Goal: Task Accomplishment & Management: Complete application form

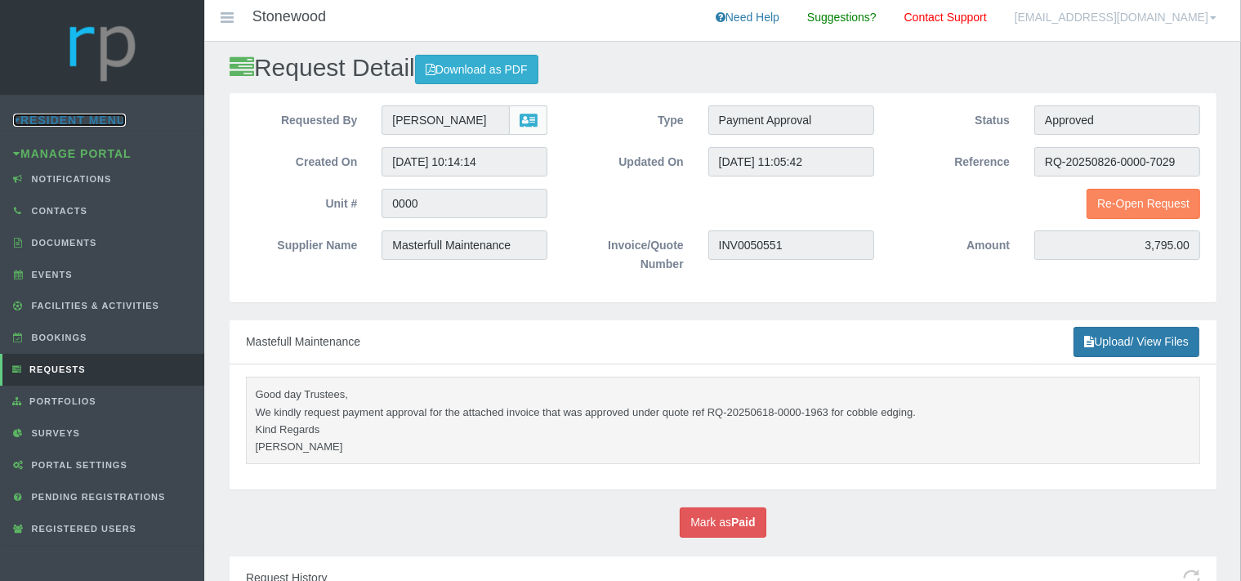
click at [92, 118] on link "Resident Menu" at bounding box center [69, 120] width 113 height 13
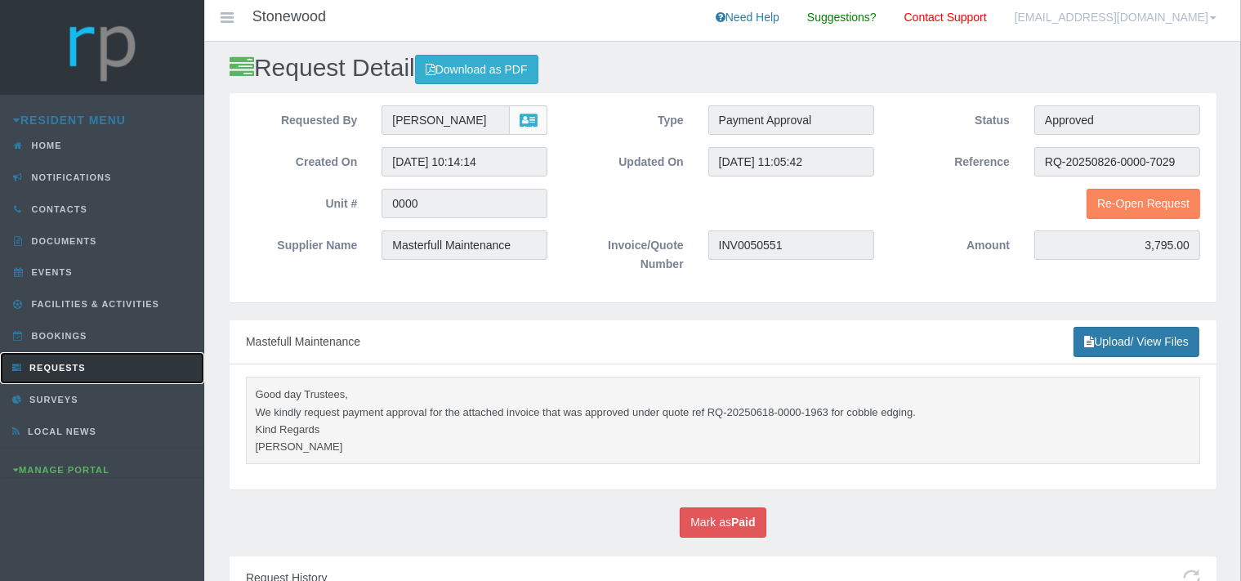
click at [56, 357] on link "Requests" at bounding box center [102, 368] width 204 height 32
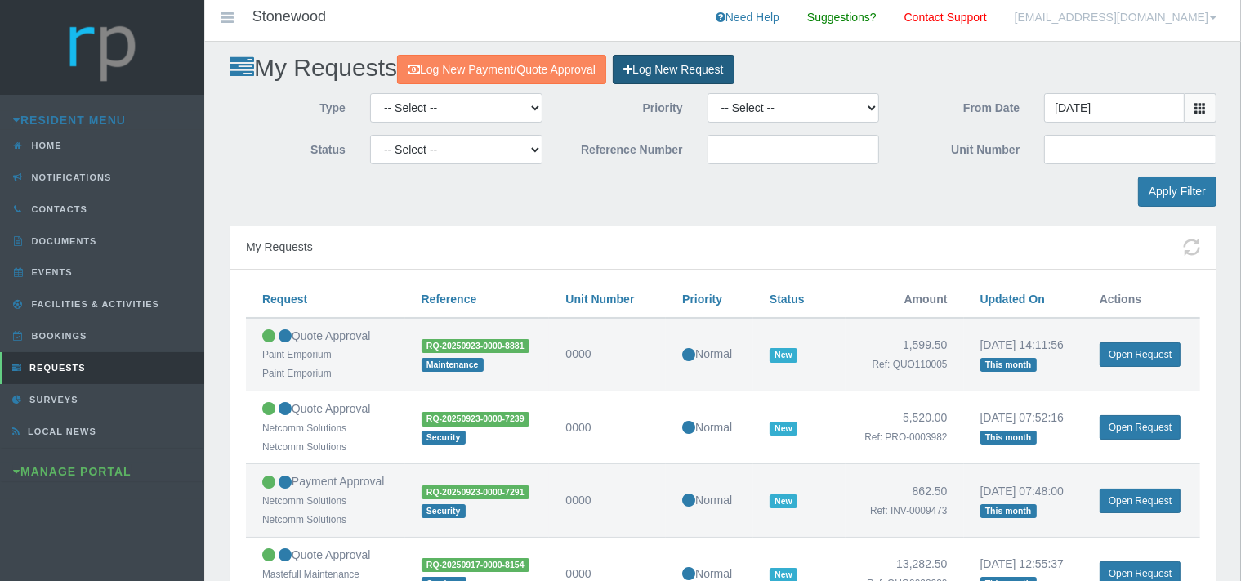
click at [728, 76] on link "Log New Request" at bounding box center [673, 70] width 121 height 30
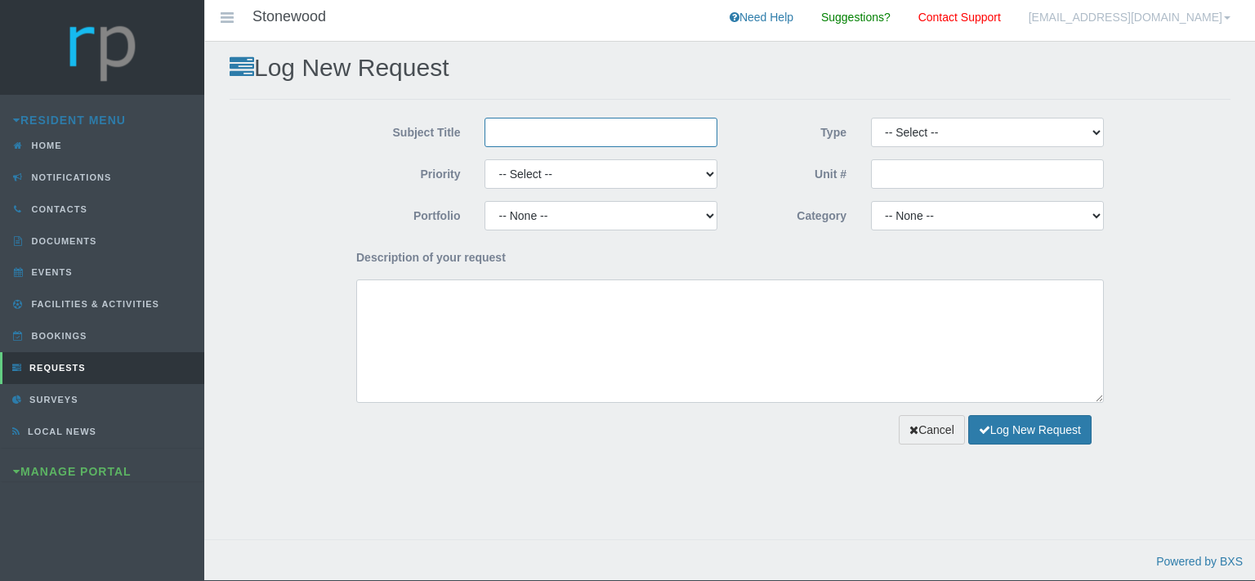
click at [534, 141] on input "Subject Title" at bounding box center [601, 132] width 233 height 29
type input "Paint Emporium"
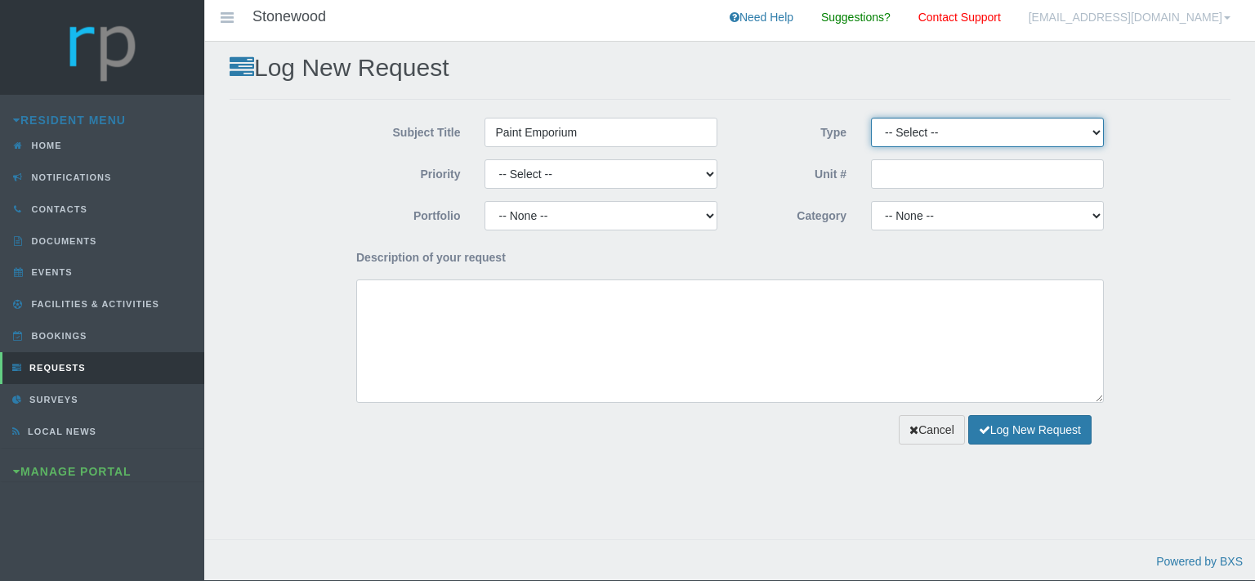
click at [871, 118] on select "-- Select -- Complaint Compliment Enquiry Request for maintenance Other (not li…" at bounding box center [987, 132] width 233 height 29
select select "QUOTE"
click option "Quote Approval" at bounding box center [0, 0] width 0 height 0
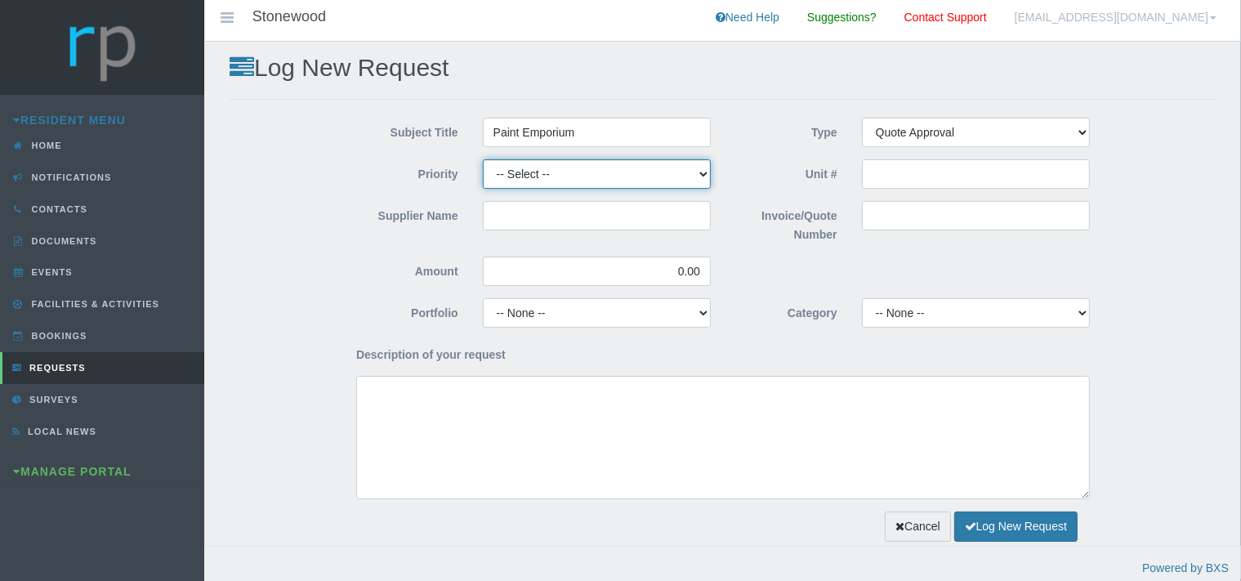
click at [483, 159] on select "-- Select -- High Low Normal" at bounding box center [597, 173] width 228 height 29
select select "MEDIUM"
click option "Normal" at bounding box center [0, 0] width 0 height 0
click at [556, 219] on input "Supplier Name" at bounding box center [597, 215] width 228 height 29
type input "Paint Emporium"
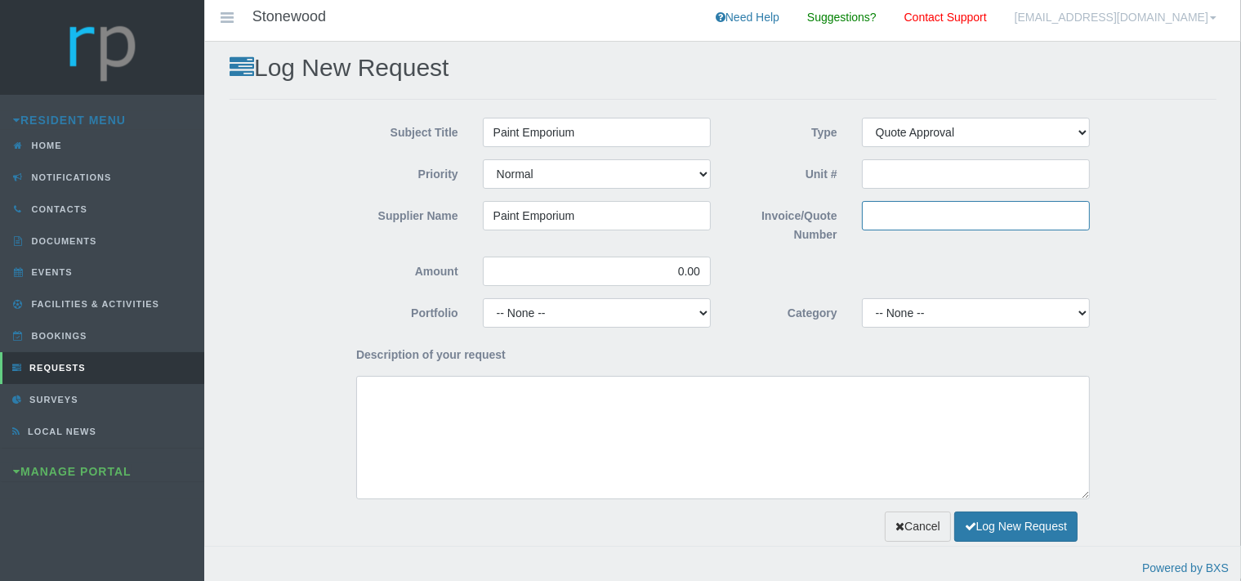
click at [884, 216] on input "Invoice/Quote Number" at bounding box center [976, 215] width 228 height 29
type input "C"
click at [885, 210] on input "Invoice/Quote Number" at bounding box center [976, 215] width 228 height 29
paste input "110049"
click at [873, 216] on input "110049" at bounding box center [976, 215] width 228 height 29
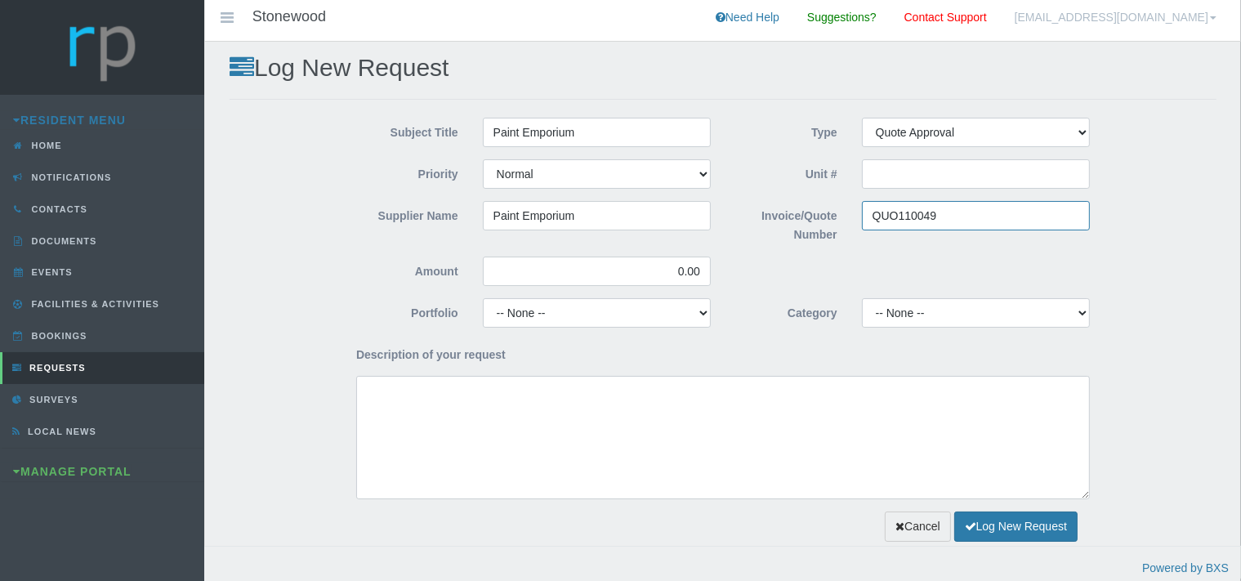
type input "QUO110049"
drag, startPoint x: 704, startPoint y: 266, endPoint x: 655, endPoint y: 269, distance: 49.1
click at [655, 269] on input "0.00" at bounding box center [597, 271] width 228 height 29
type input "5,344.50"
click at [862, 298] on select "-- None -- 10 YMP - Borehole 10 YMP - Fire Equipment 10 YMP - Garden upgrades 1…" at bounding box center [976, 312] width 228 height 29
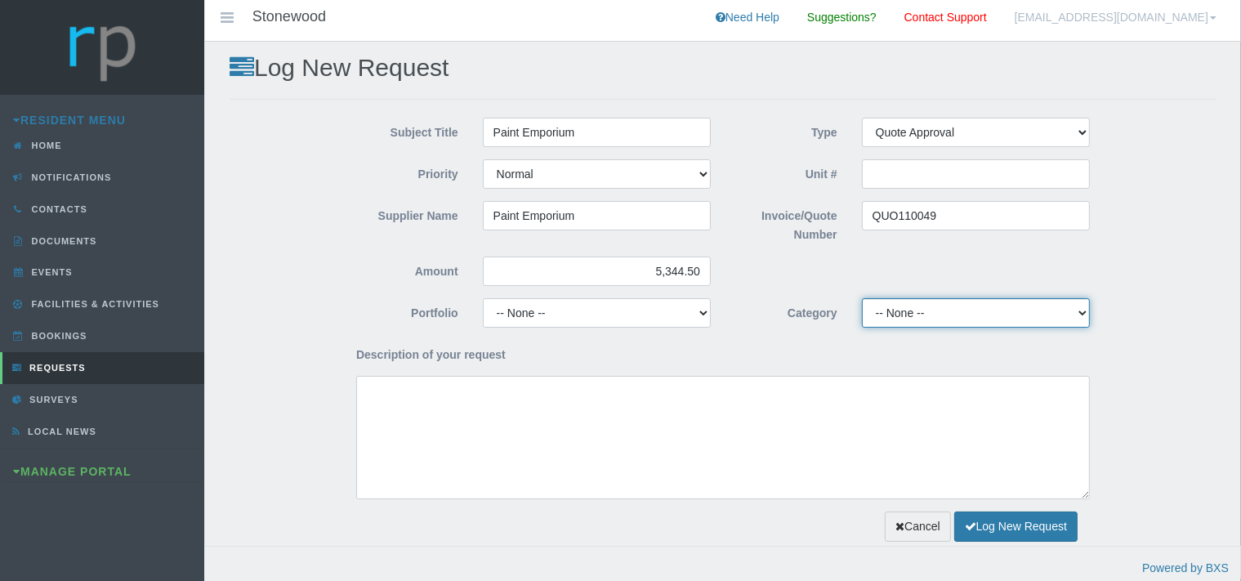
select select "47cba19c-23cf-45a9-a25d-f98a2e8b02b4"
click option "Admin Levy Consumables" at bounding box center [0, 0] width 0 height 0
click at [862, 298] on select "-- None -- 10 YMP - Borehole 10 YMP - Fire Equipment 10 YMP - Garden upgrades 1…" at bounding box center [976, 312] width 228 height 29
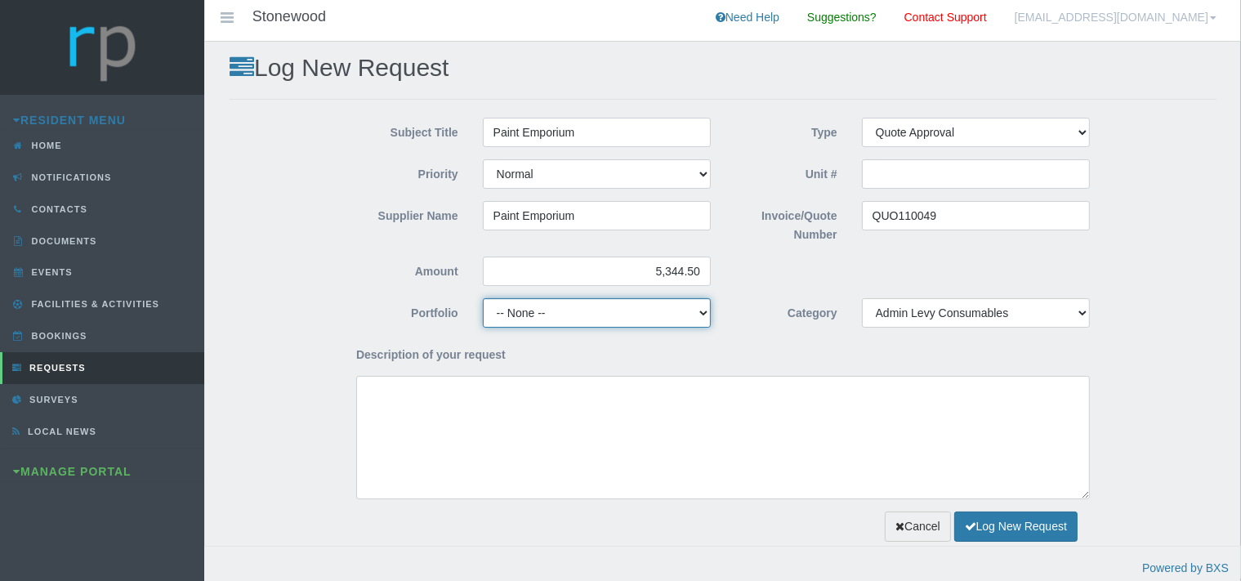
click at [483, 298] on select "-- None -- Chairperson Communication Estate Manager Finance Gardens Maintenance…" at bounding box center [597, 312] width 228 height 29
select select "FINANCE"
click option "Finance" at bounding box center [0, 0] width 0 height 0
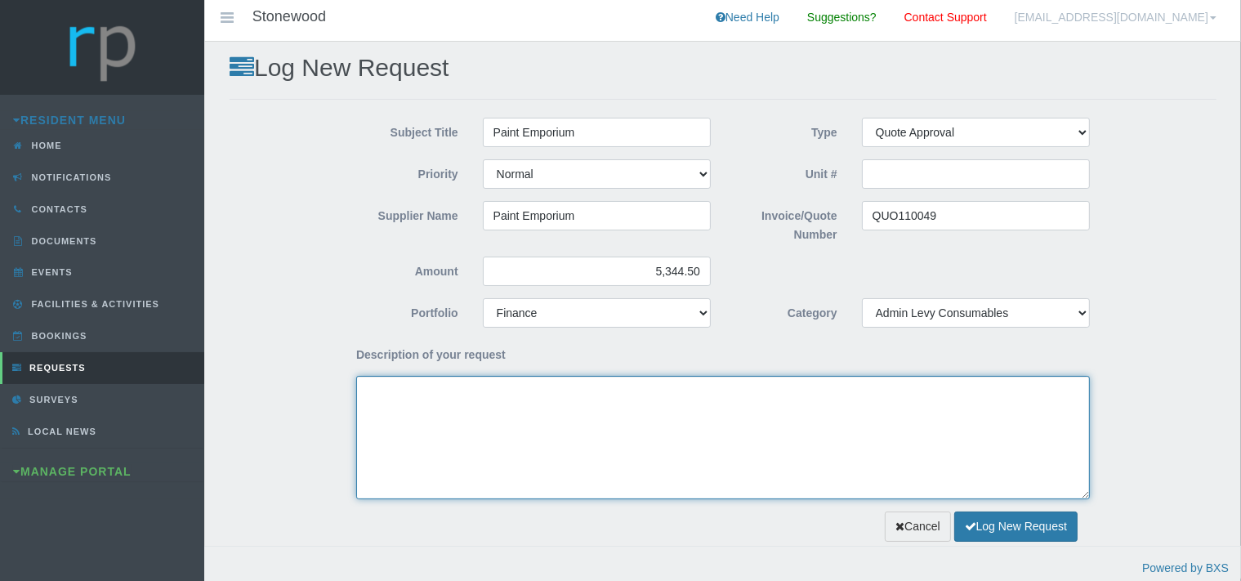
click at [548, 431] on textarea "Description of your request" at bounding box center [723, 437] width 734 height 123
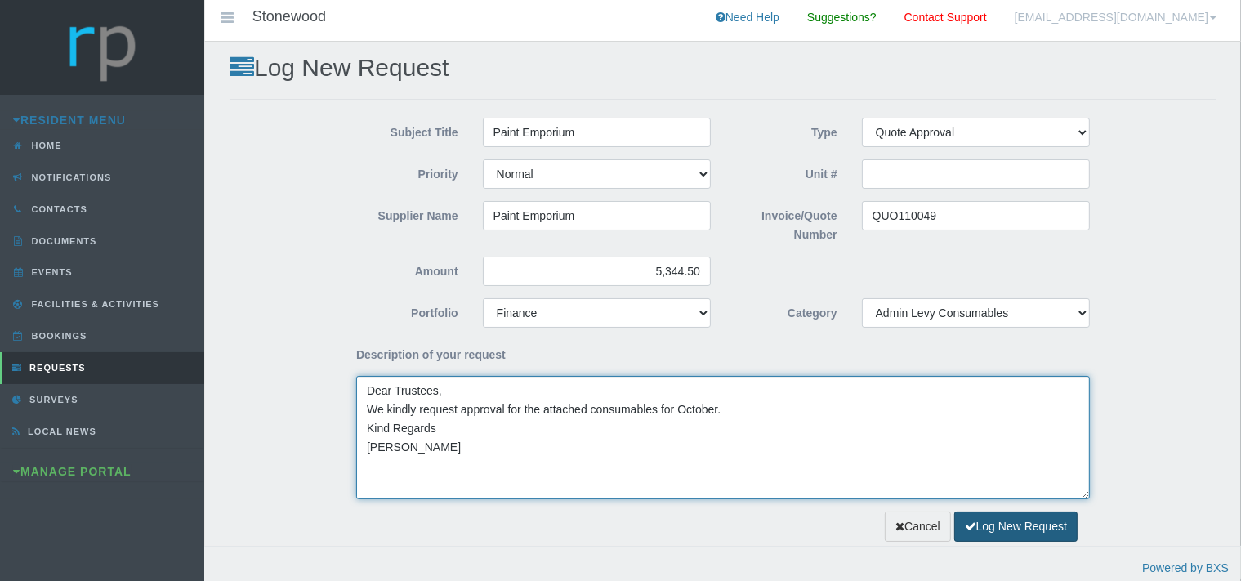
type textarea "Dear Trustees, We kindly request approval for the attached consumables for Octo…"
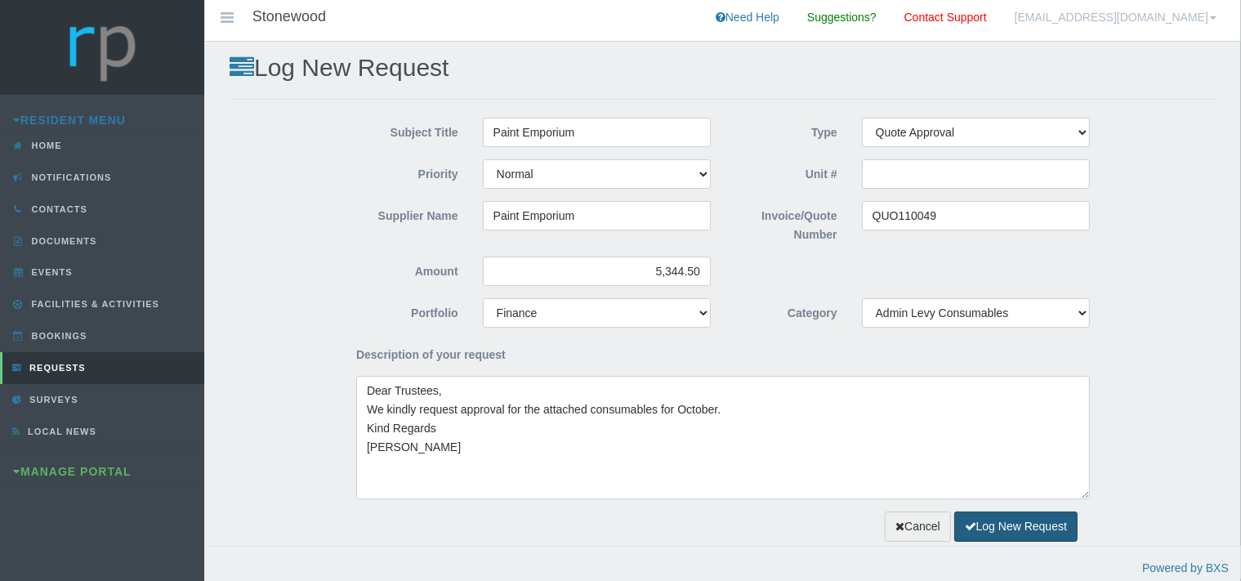
click at [1001, 522] on button "Log New Request" at bounding box center [1015, 527] width 123 height 30
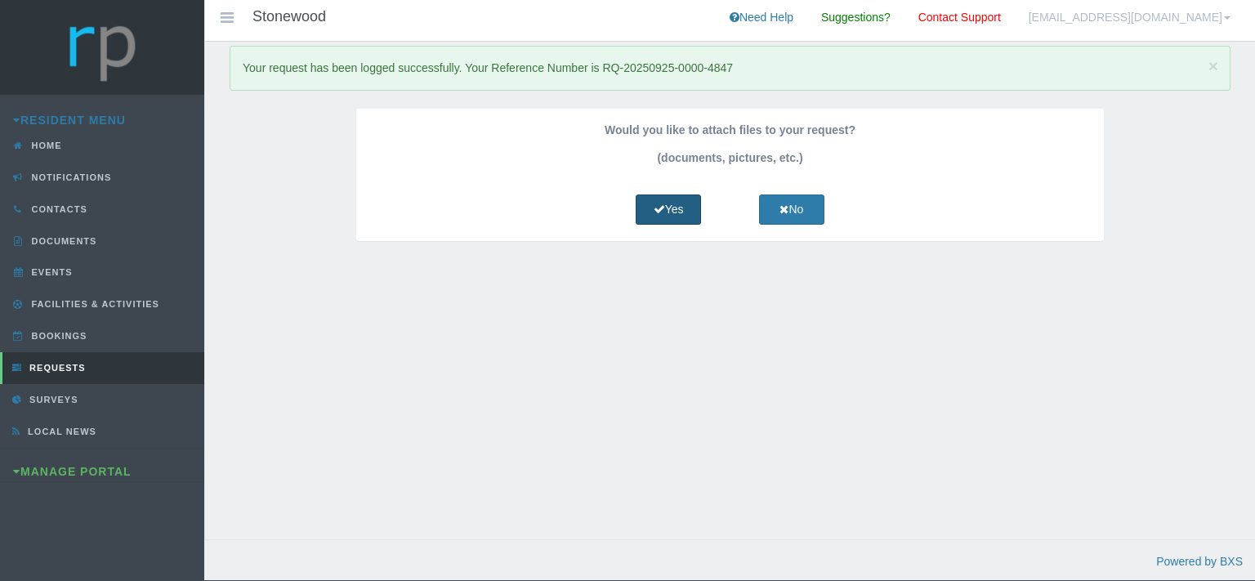
click at [680, 201] on link "Yes" at bounding box center [668, 209] width 65 height 30
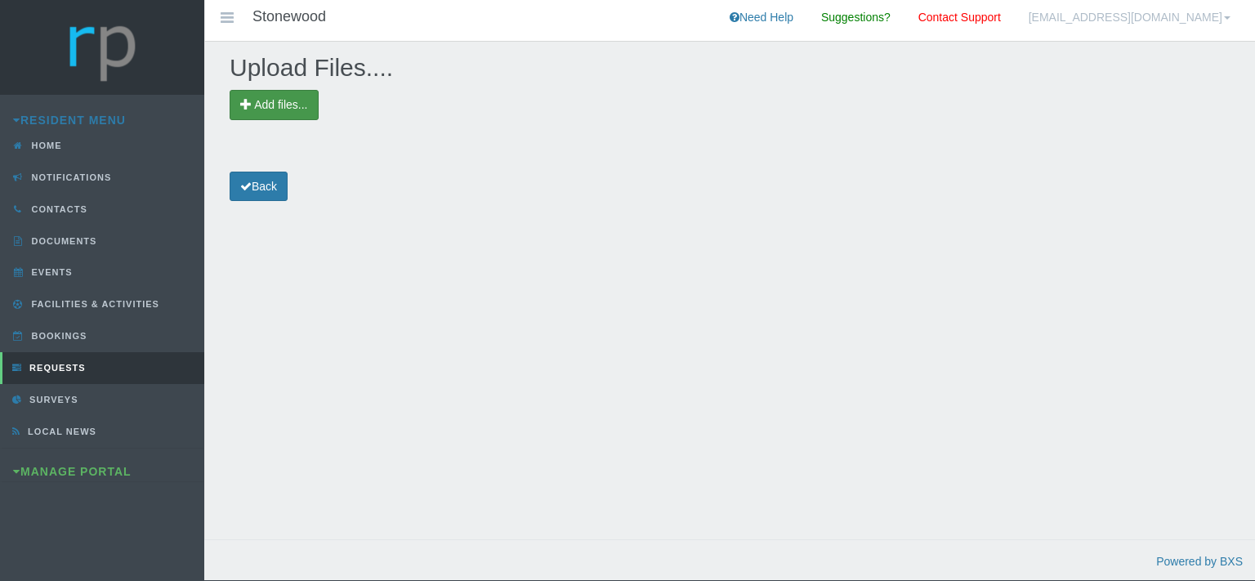
click at [274, 94] on span "Add files..." at bounding box center [274, 105] width 89 height 30
